Goal: Task Accomplishment & Management: Use online tool/utility

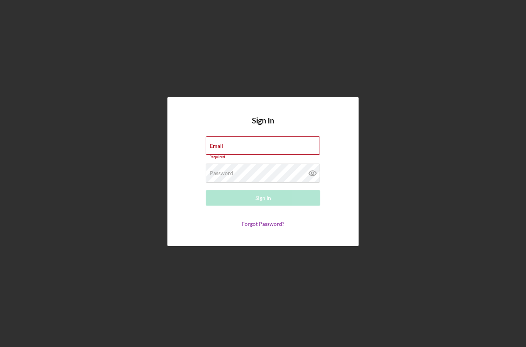
type input "[EMAIL_ADDRESS][DOMAIN_NAME]"
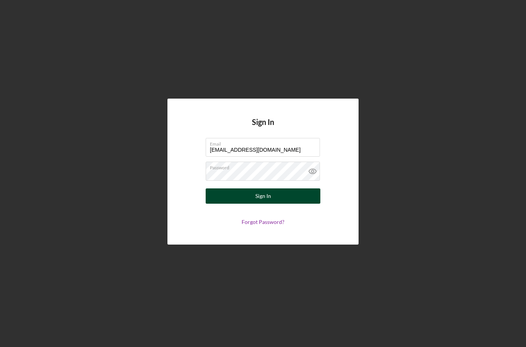
click at [296, 204] on button "Sign In" at bounding box center [263, 195] width 115 height 15
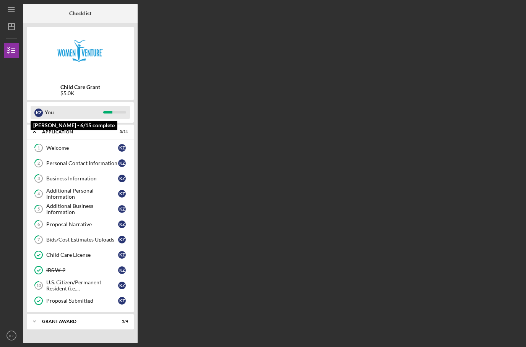
click at [75, 113] on div "You" at bounding box center [74, 112] width 58 height 13
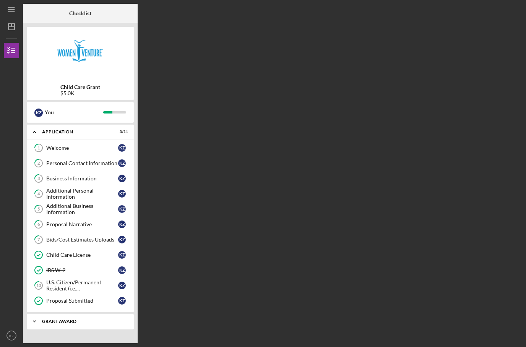
click at [36, 324] on icon "Icon/Expander" at bounding box center [34, 321] width 15 height 15
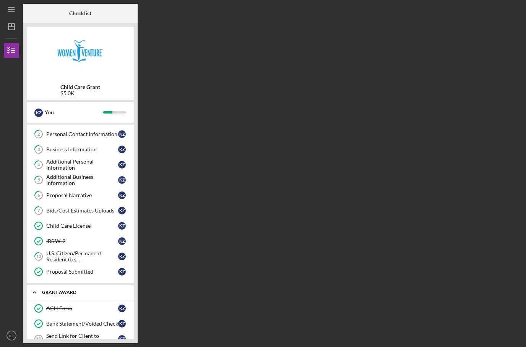
scroll to position [29, 0]
click at [44, 334] on icon "Send Link for Client to Complete Demographic Information for DEED 13" at bounding box center [38, 339] width 19 height 19
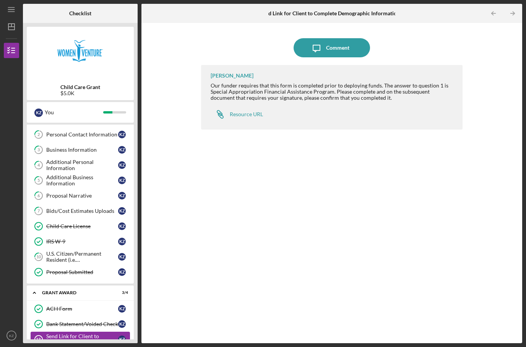
scroll to position [27, 0]
click at [262, 107] on link "Icon/Link Resource URL" at bounding box center [237, 114] width 52 height 15
